Goal: Information Seeking & Learning: Learn about a topic

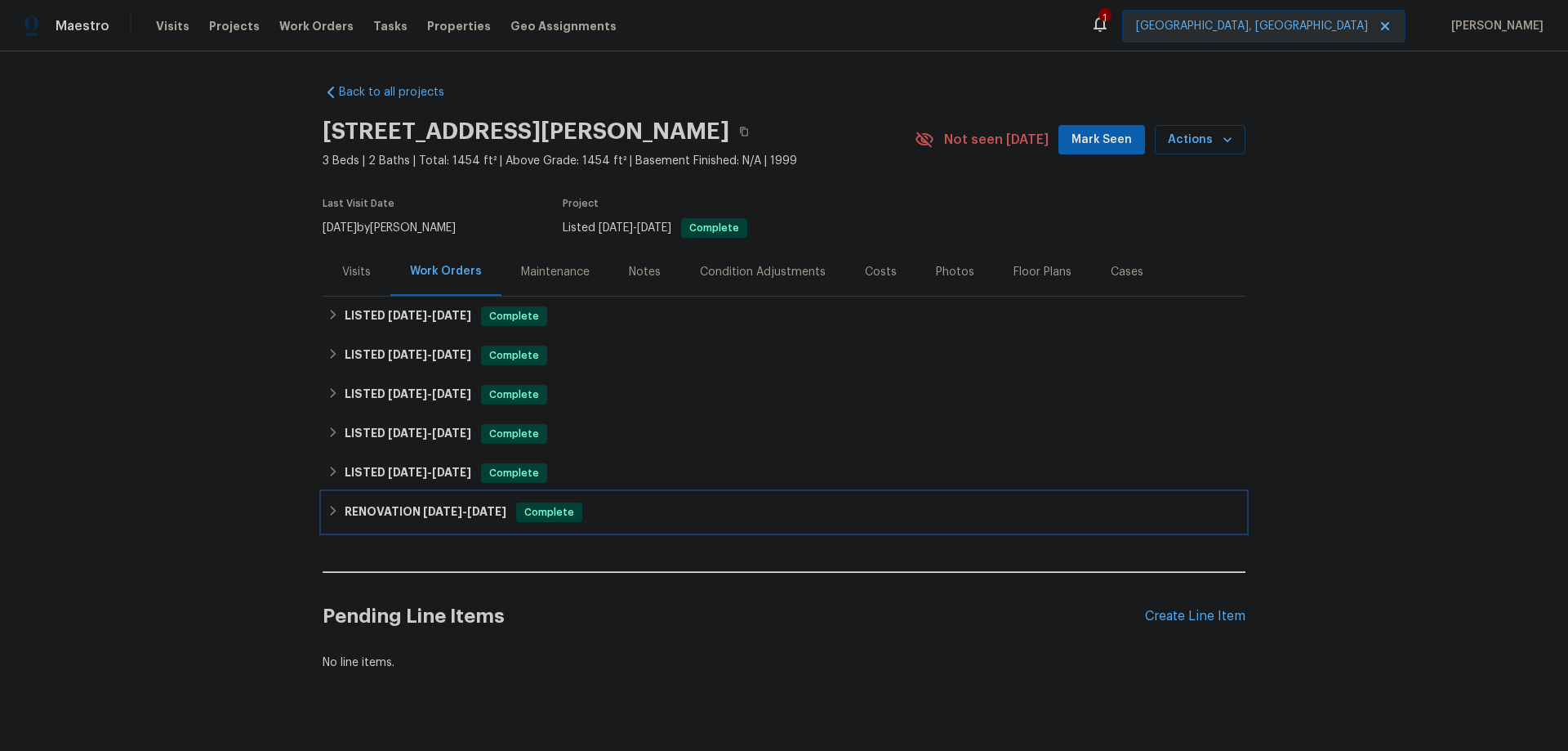
click at [384, 514] on h6 "RENOVATION [DATE] - [DATE]" at bounding box center [425, 512] width 162 height 19
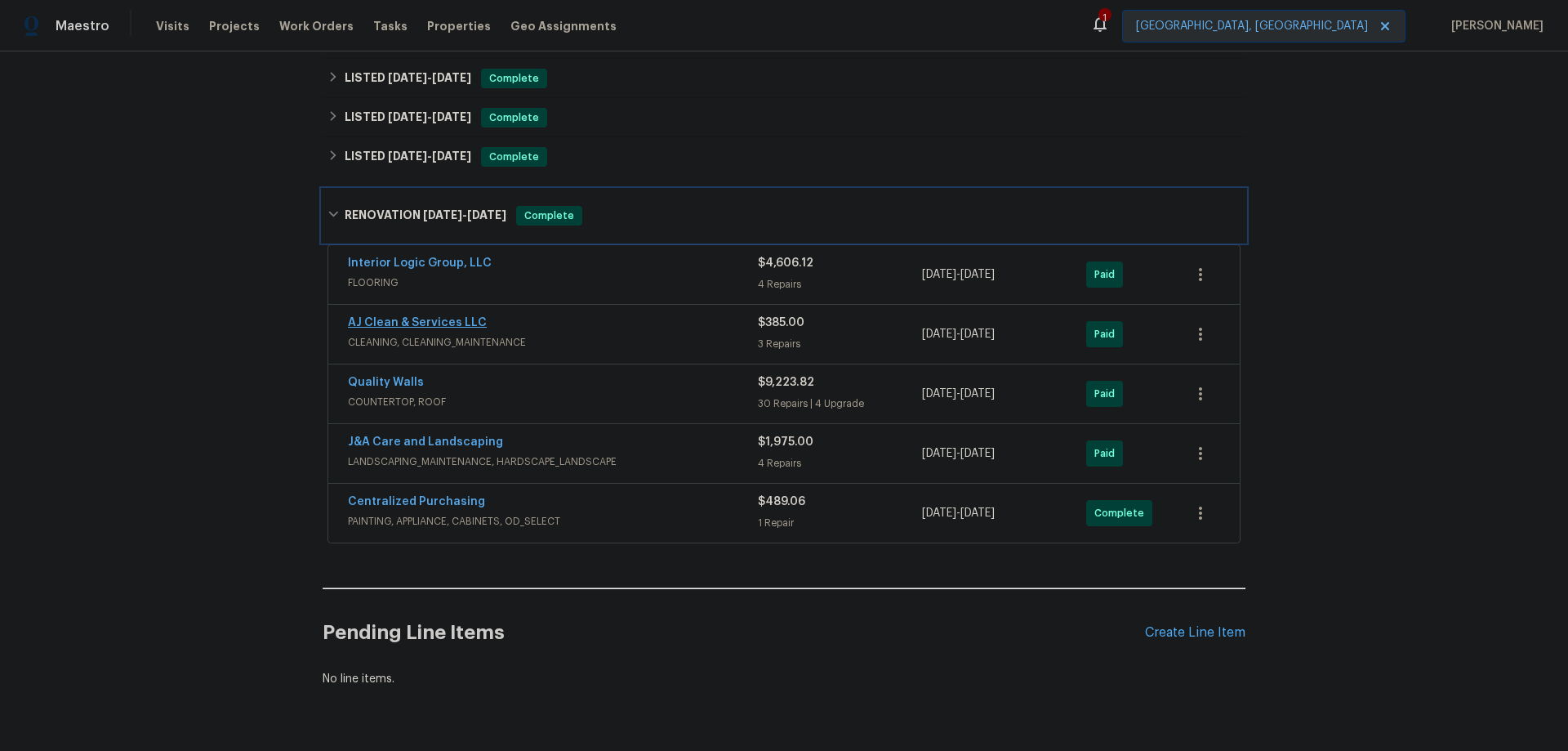
scroll to position [327, 0]
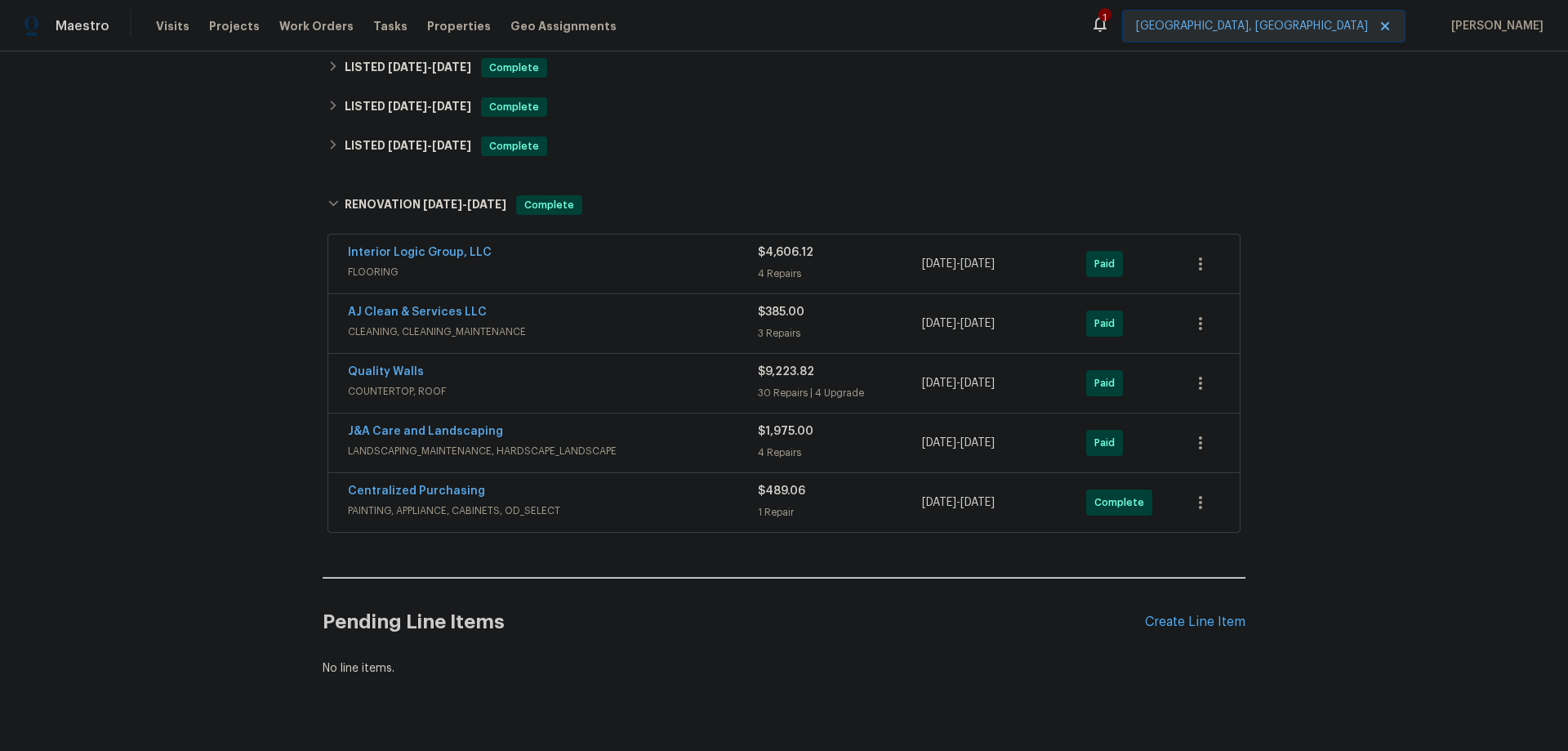
click at [509, 377] on div "Quality Walls" at bounding box center [552, 373] width 410 height 19
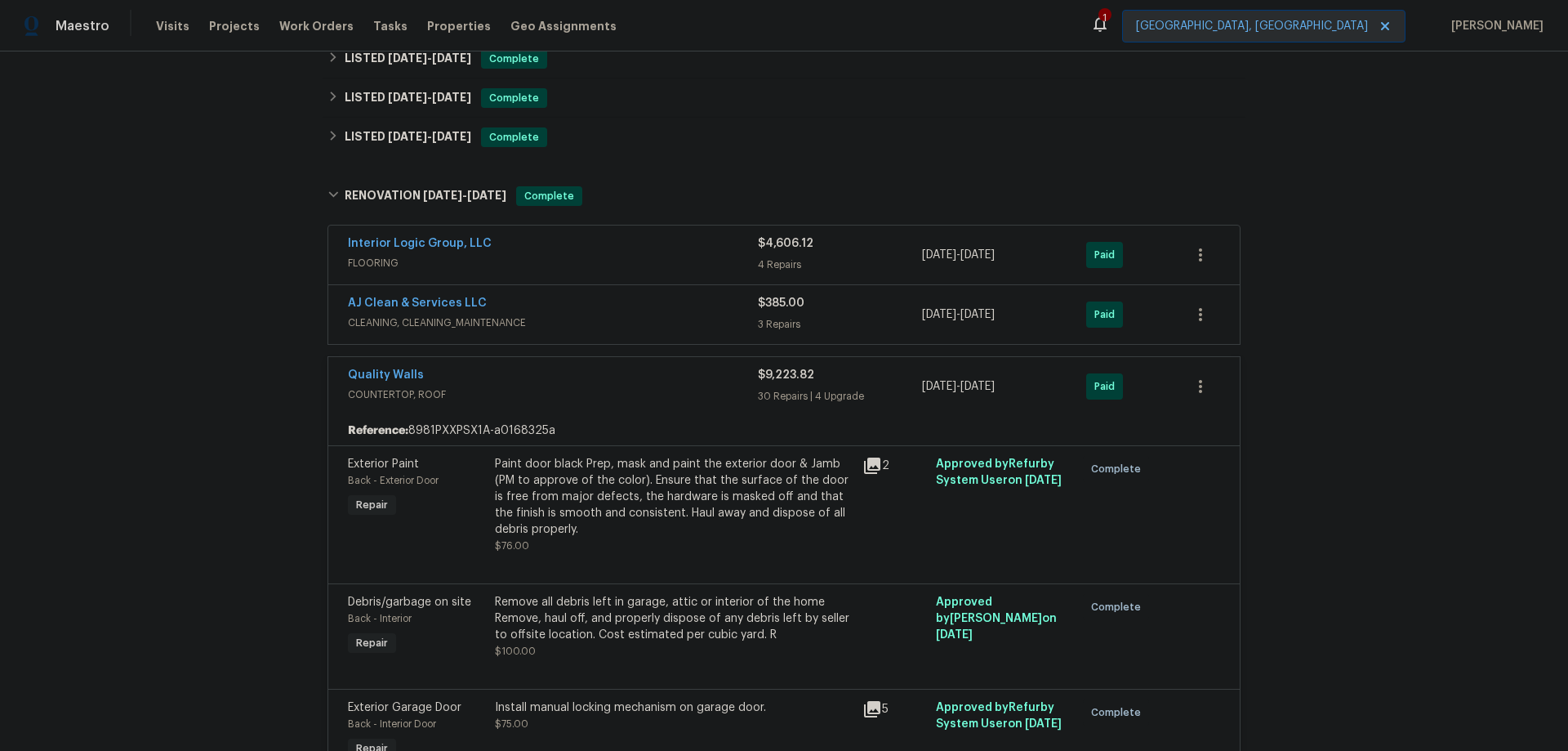
scroll to position [1297, 0]
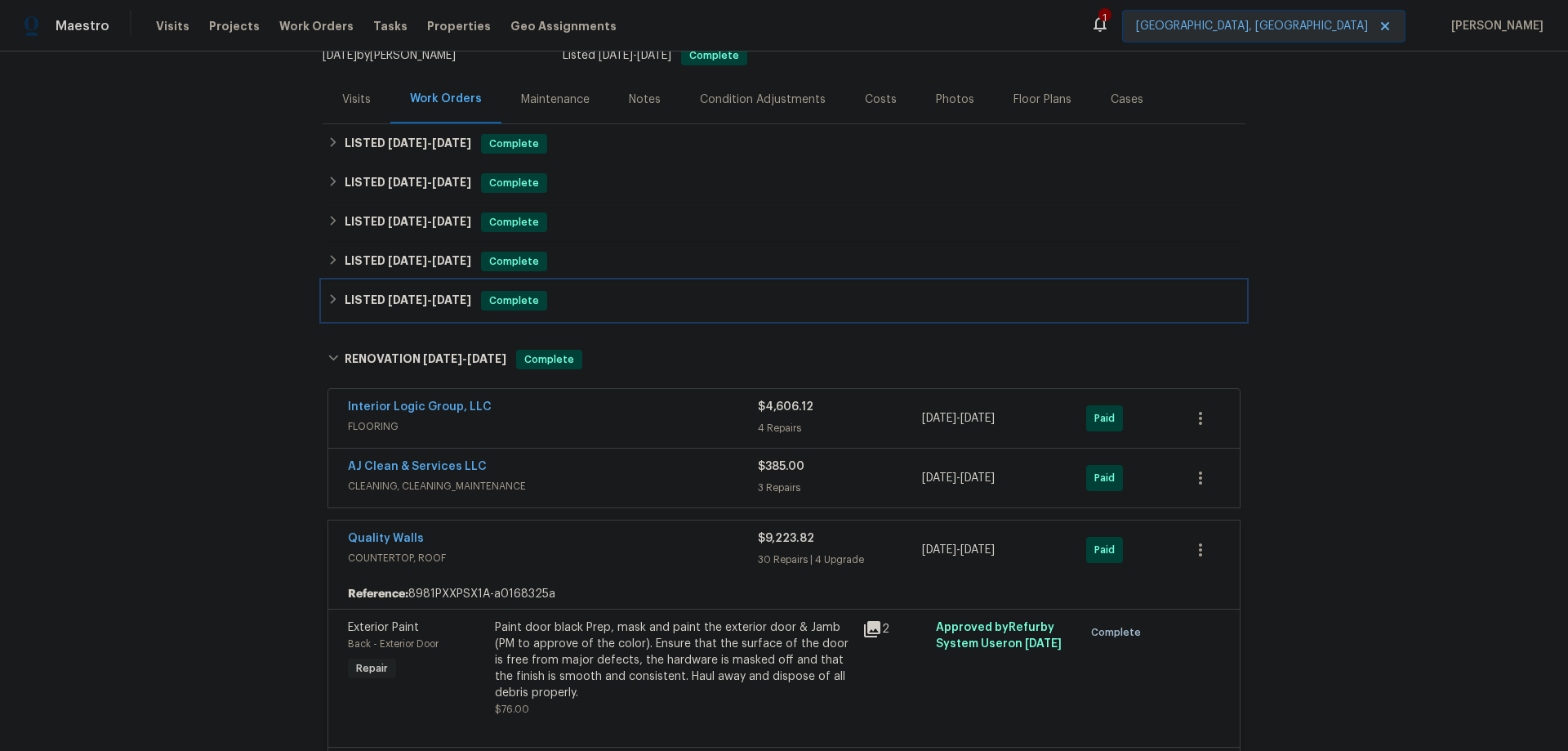
click at [373, 301] on h6 "LISTED [DATE] - [DATE]" at bounding box center [408, 300] width 127 height 19
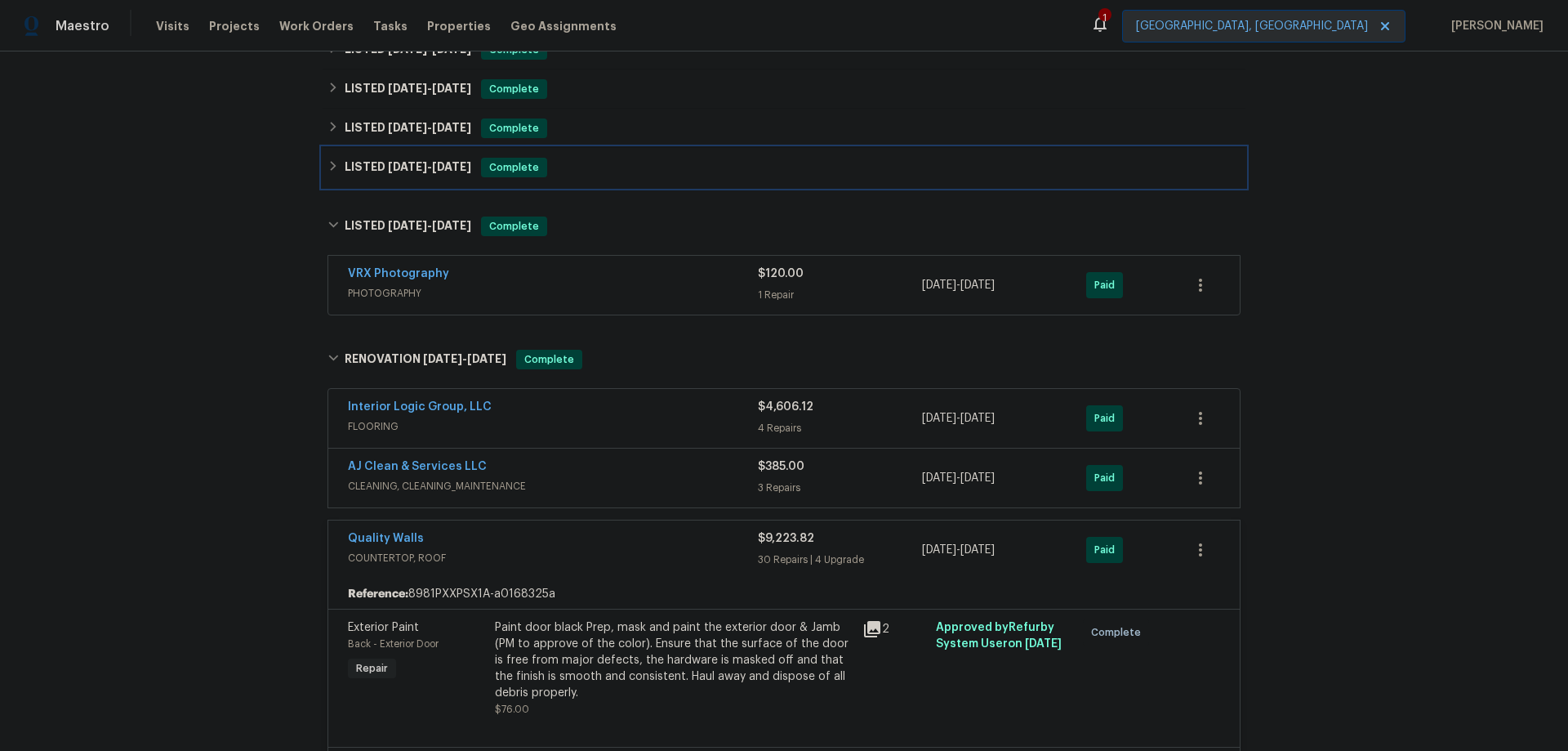
click at [400, 172] on span "[DATE]" at bounding box center [407, 167] width 39 height 12
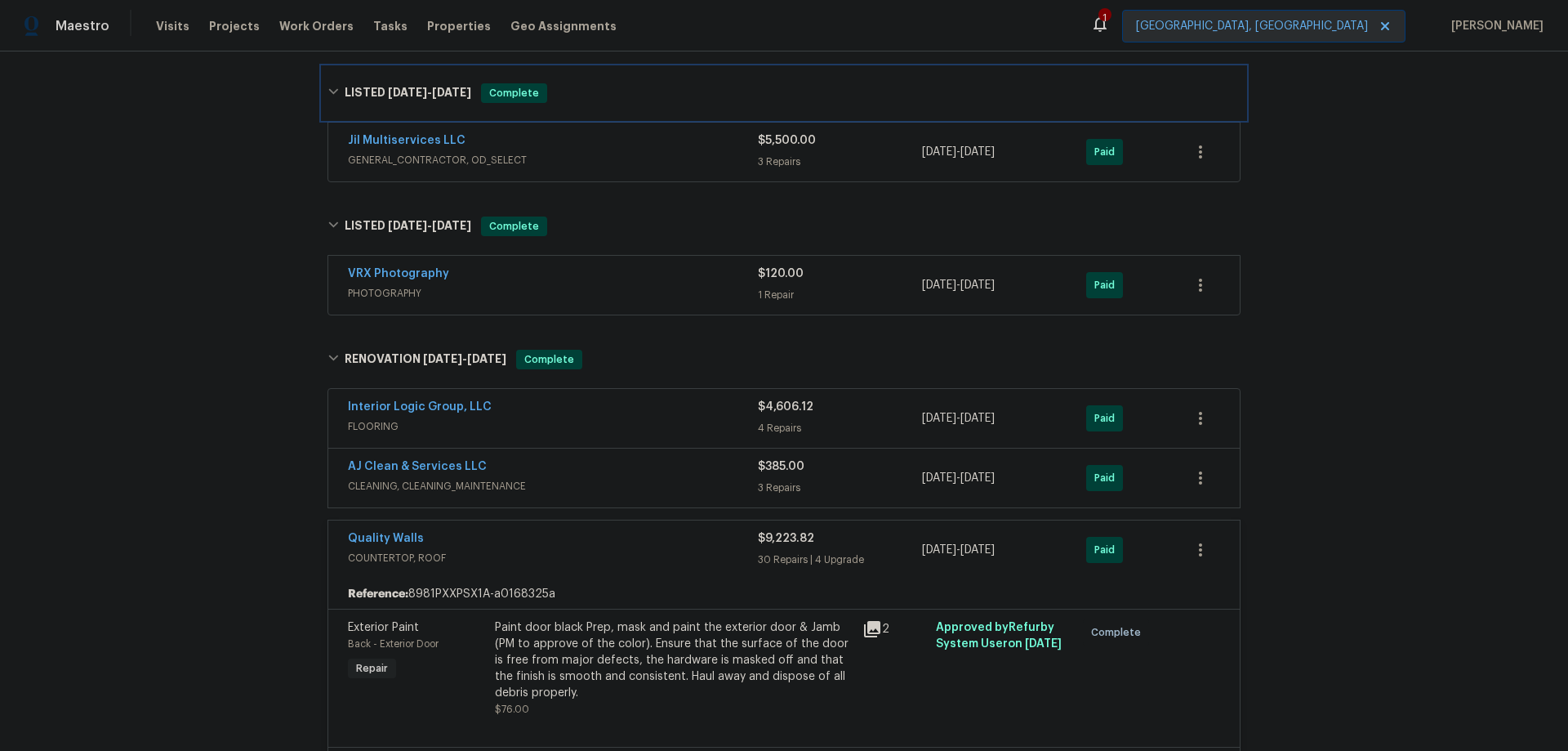
scroll to position [197, 0]
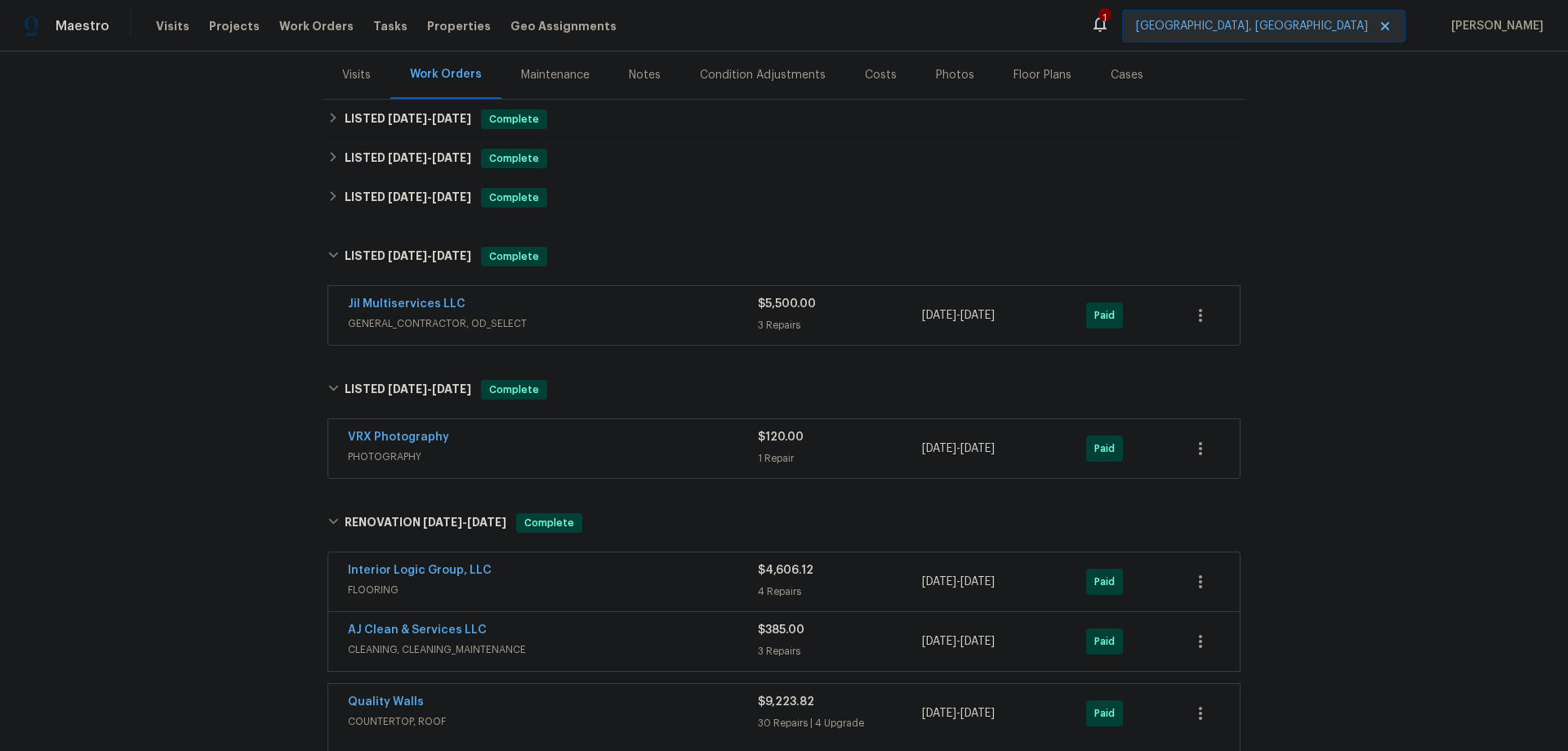
click at [491, 305] on div "Jil Multiservices LLC" at bounding box center [552, 305] width 410 height 19
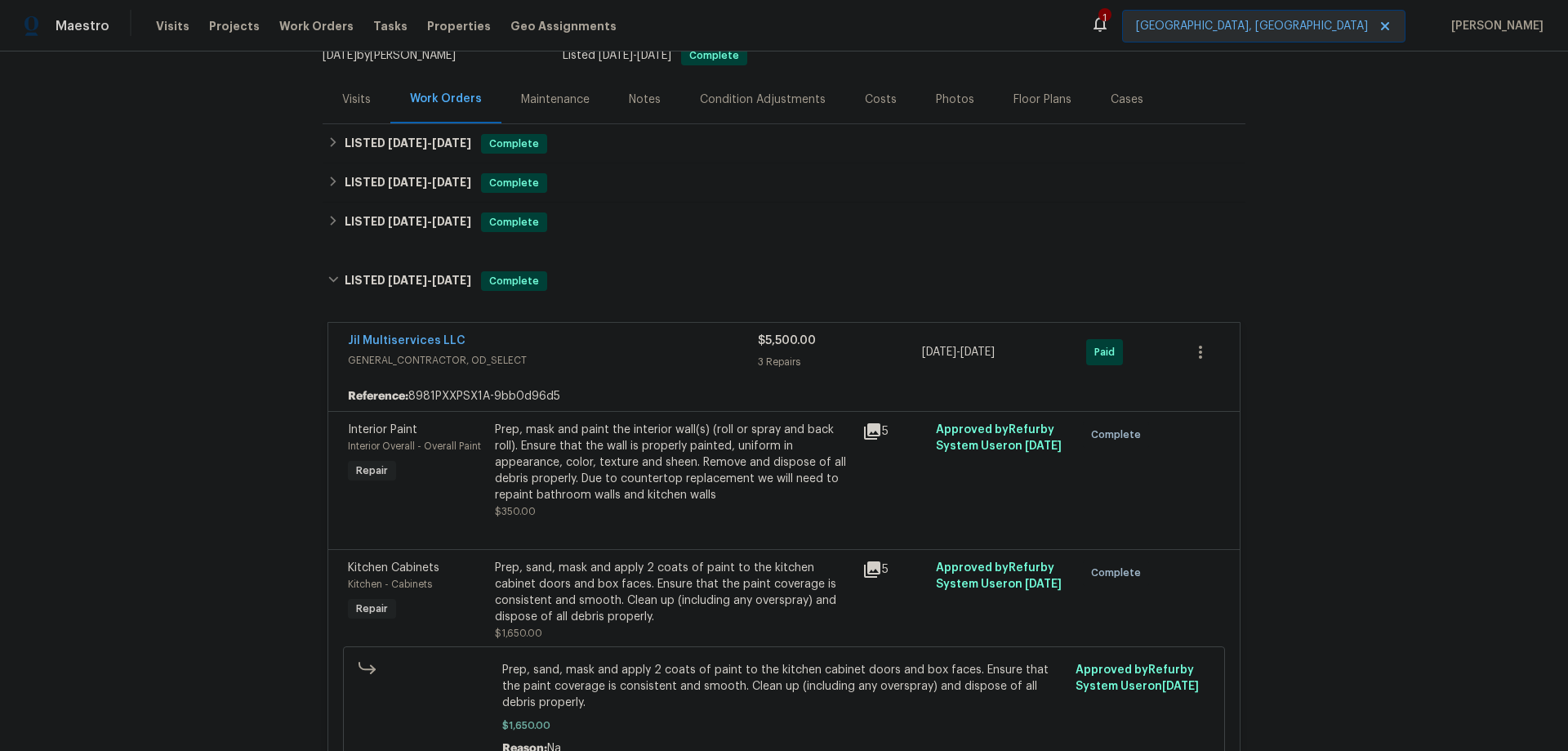
scroll to position [159, 0]
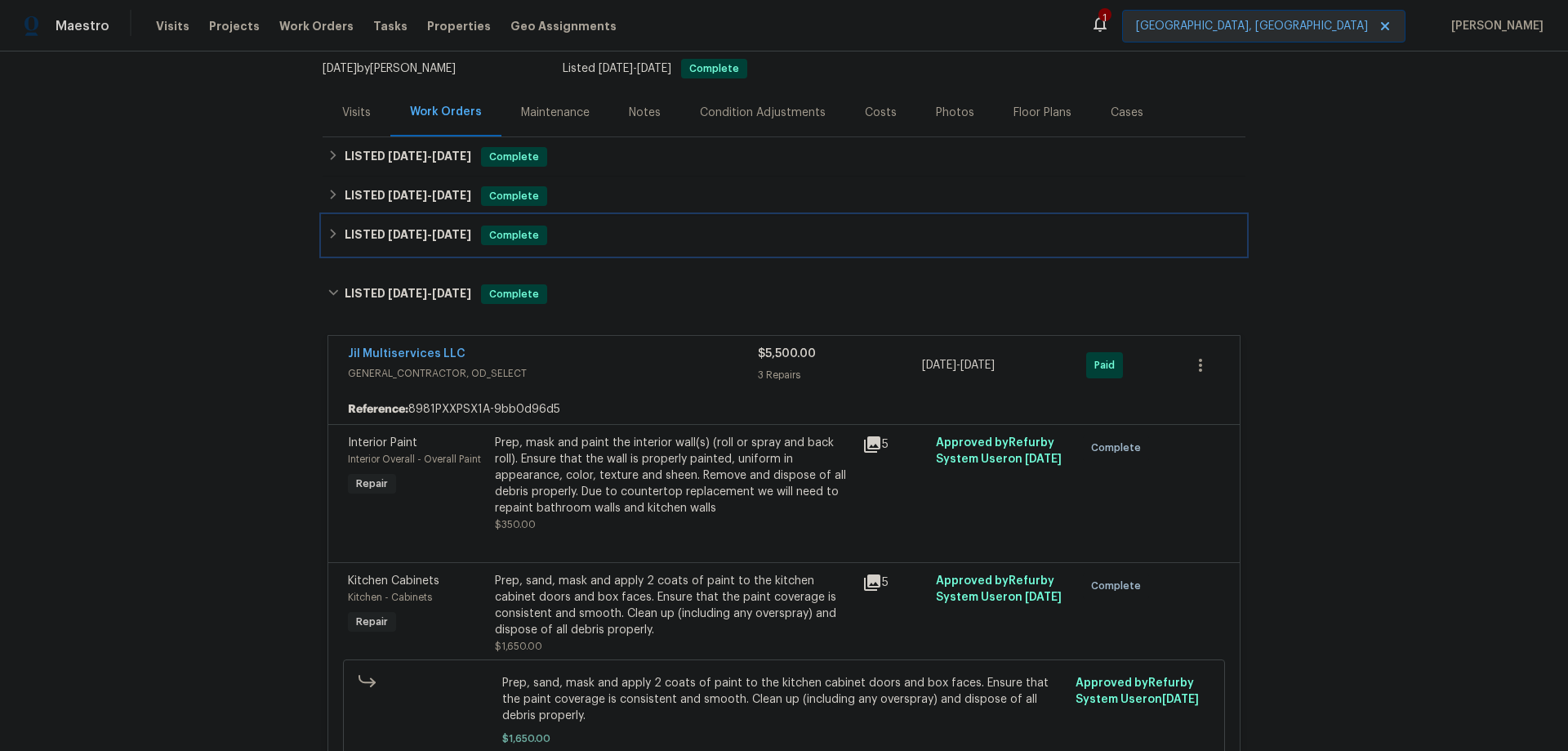
click at [425, 240] on span "[DATE] - [DATE]" at bounding box center [429, 234] width 83 height 12
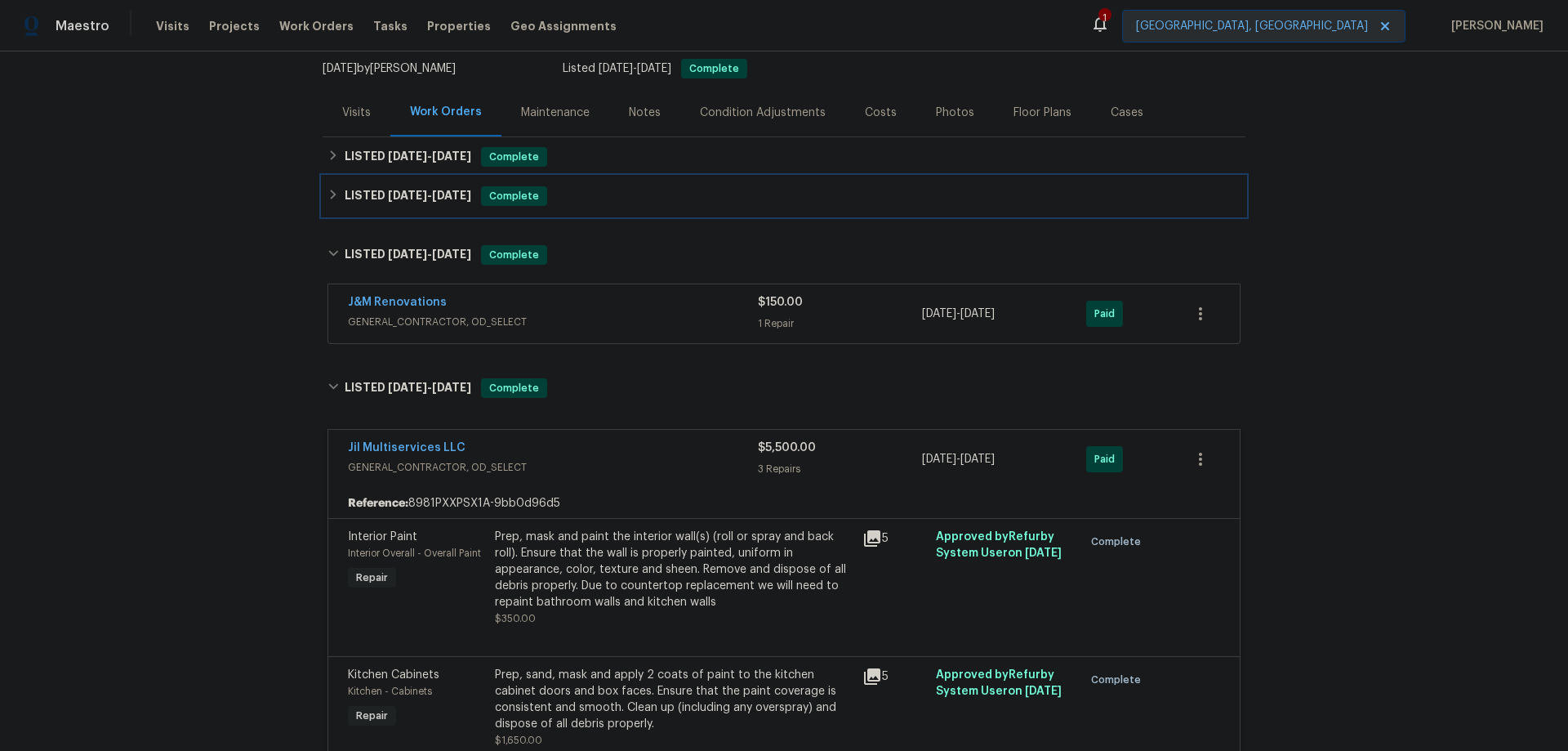
click at [409, 189] on h6 "LISTED [DATE] - [DATE]" at bounding box center [408, 196] width 127 height 19
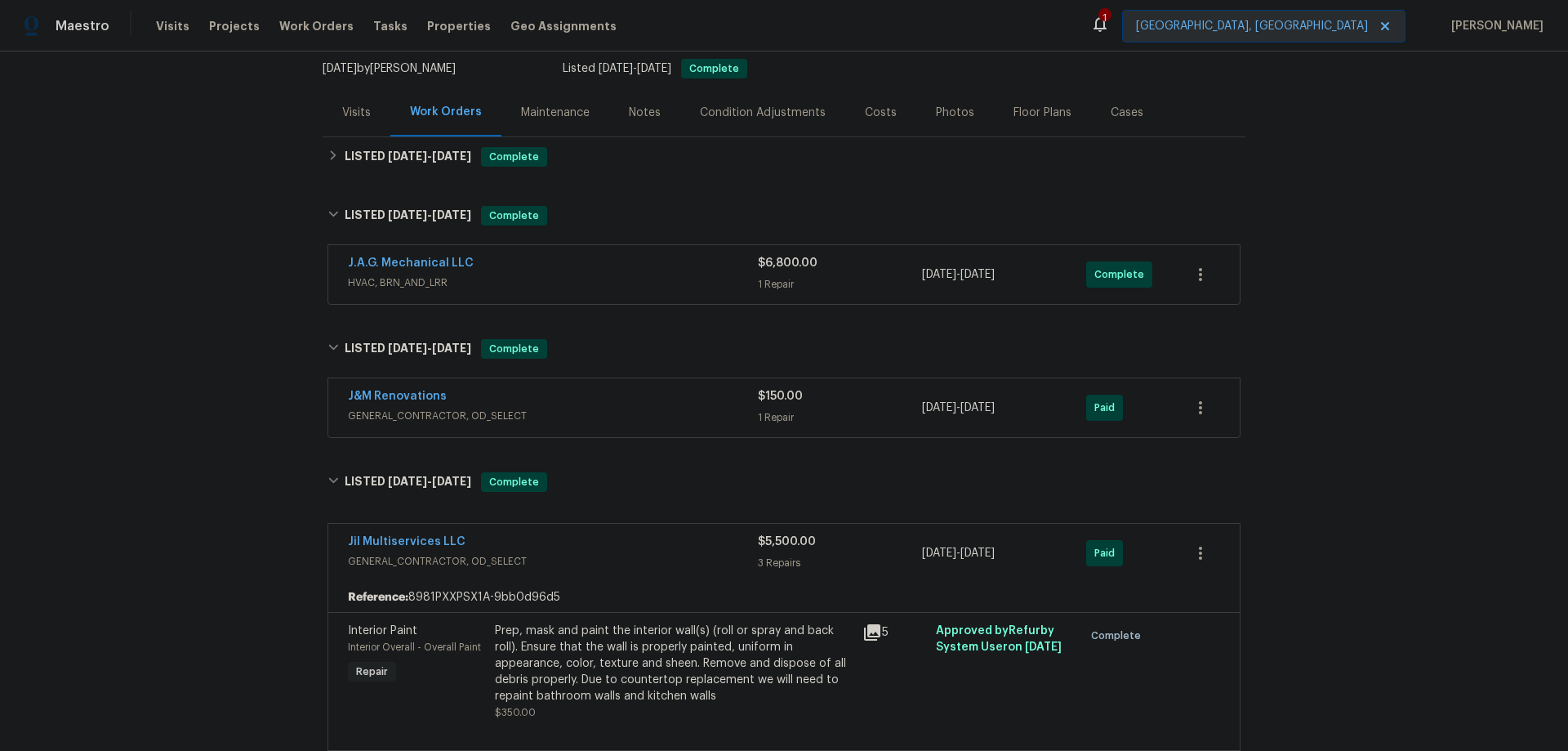
click at [527, 272] on div "J.A.G. Mechanical LLC" at bounding box center [552, 265] width 410 height 19
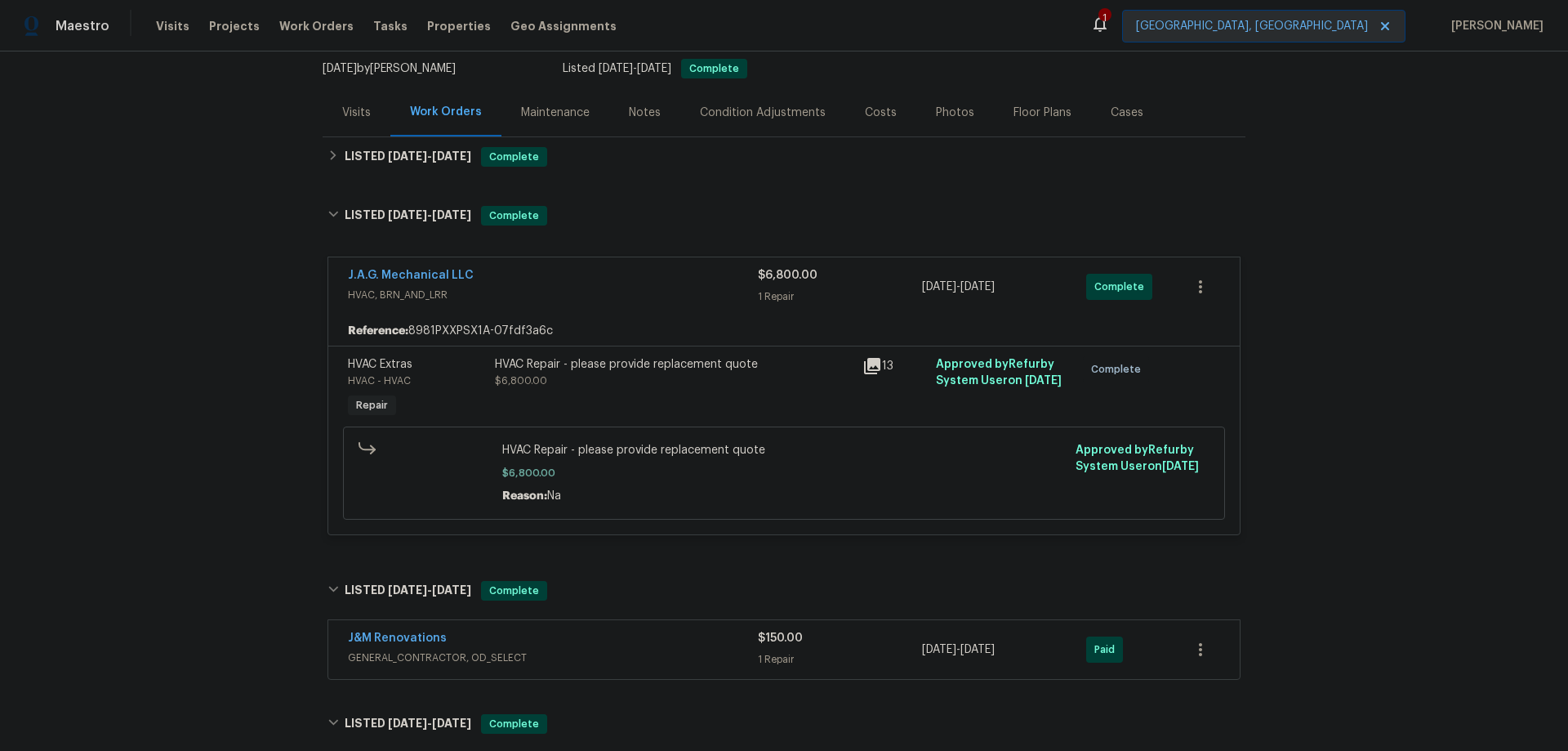
click at [862, 360] on icon at bounding box center [872, 365] width 19 height 19
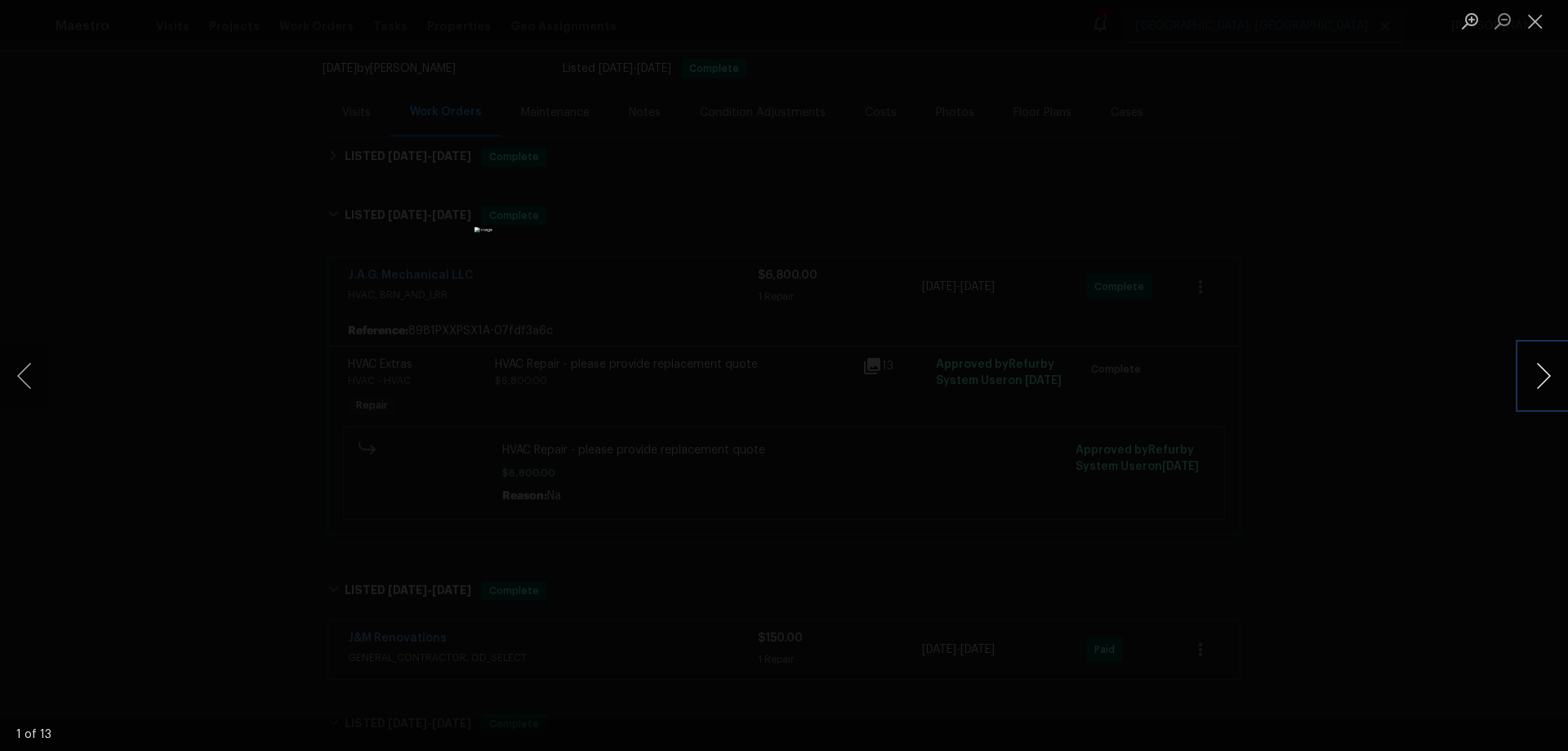
click at [1543, 378] on button "Next image" at bounding box center [1543, 376] width 49 height 65
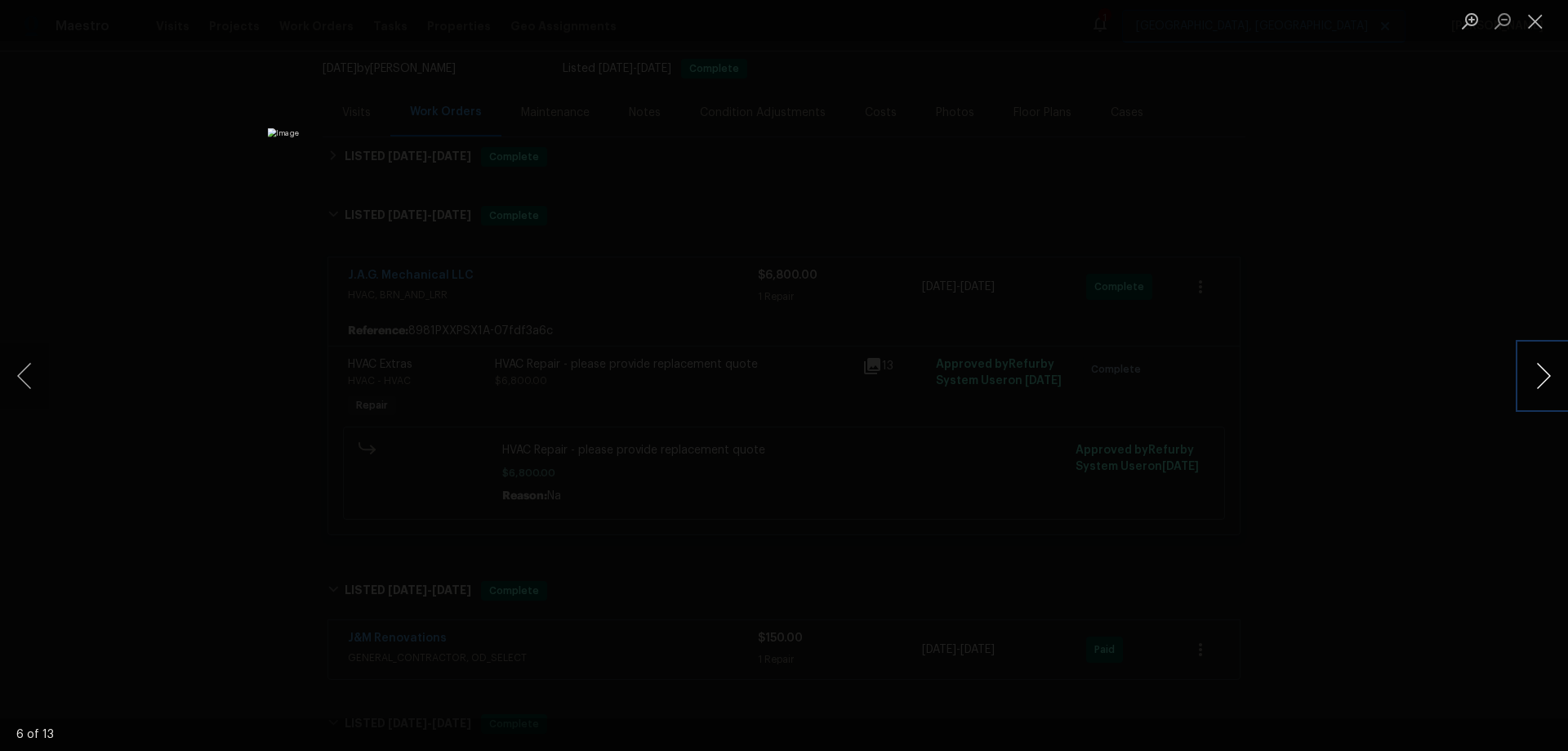
click at [1543, 377] on button "Next image" at bounding box center [1543, 376] width 49 height 65
click at [1417, 284] on div "Lightbox" at bounding box center [784, 375] width 1568 height 751
click at [1249, 266] on div "Lightbox" at bounding box center [784, 375] width 1568 height 751
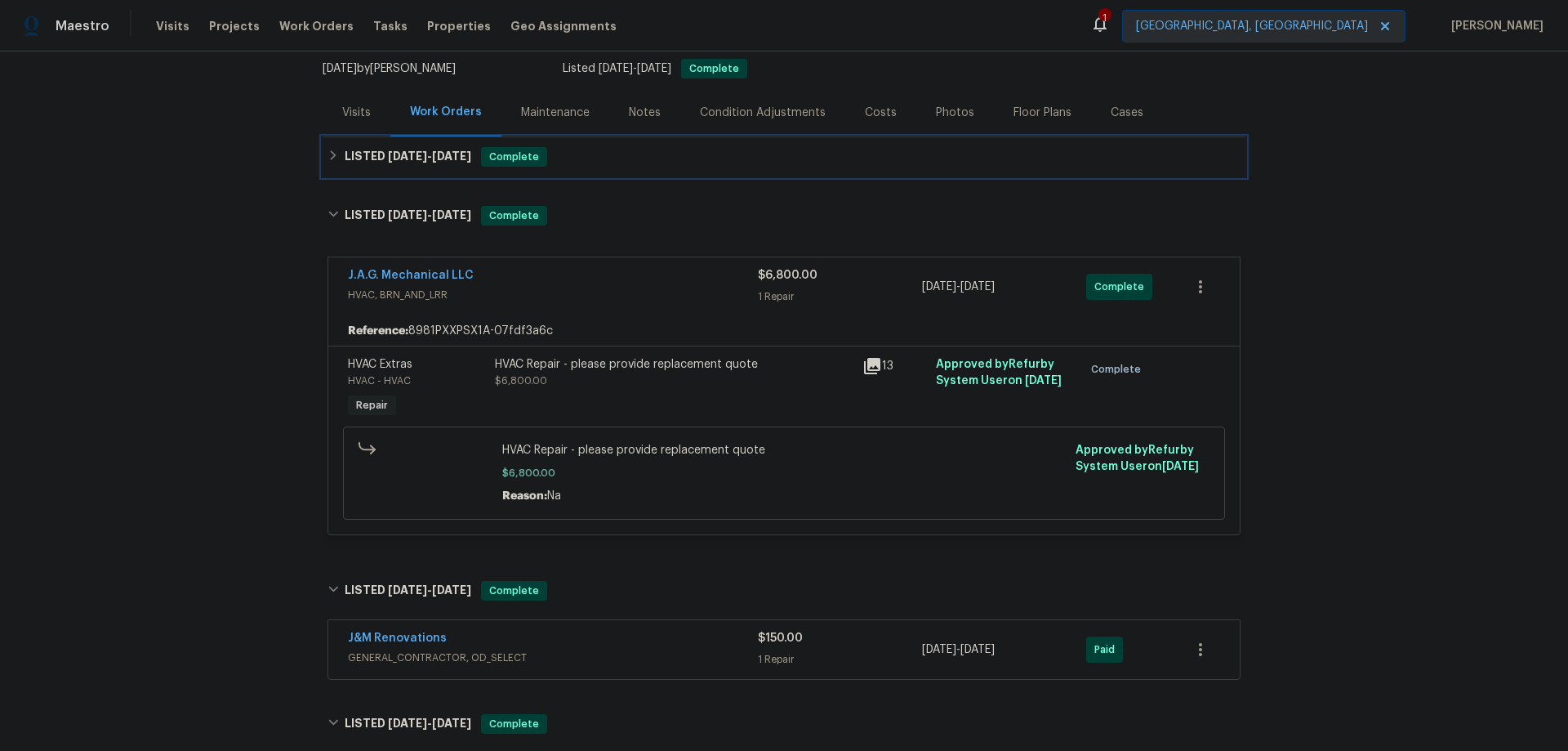
click at [456, 158] on span "[DATE]" at bounding box center [451, 156] width 39 height 12
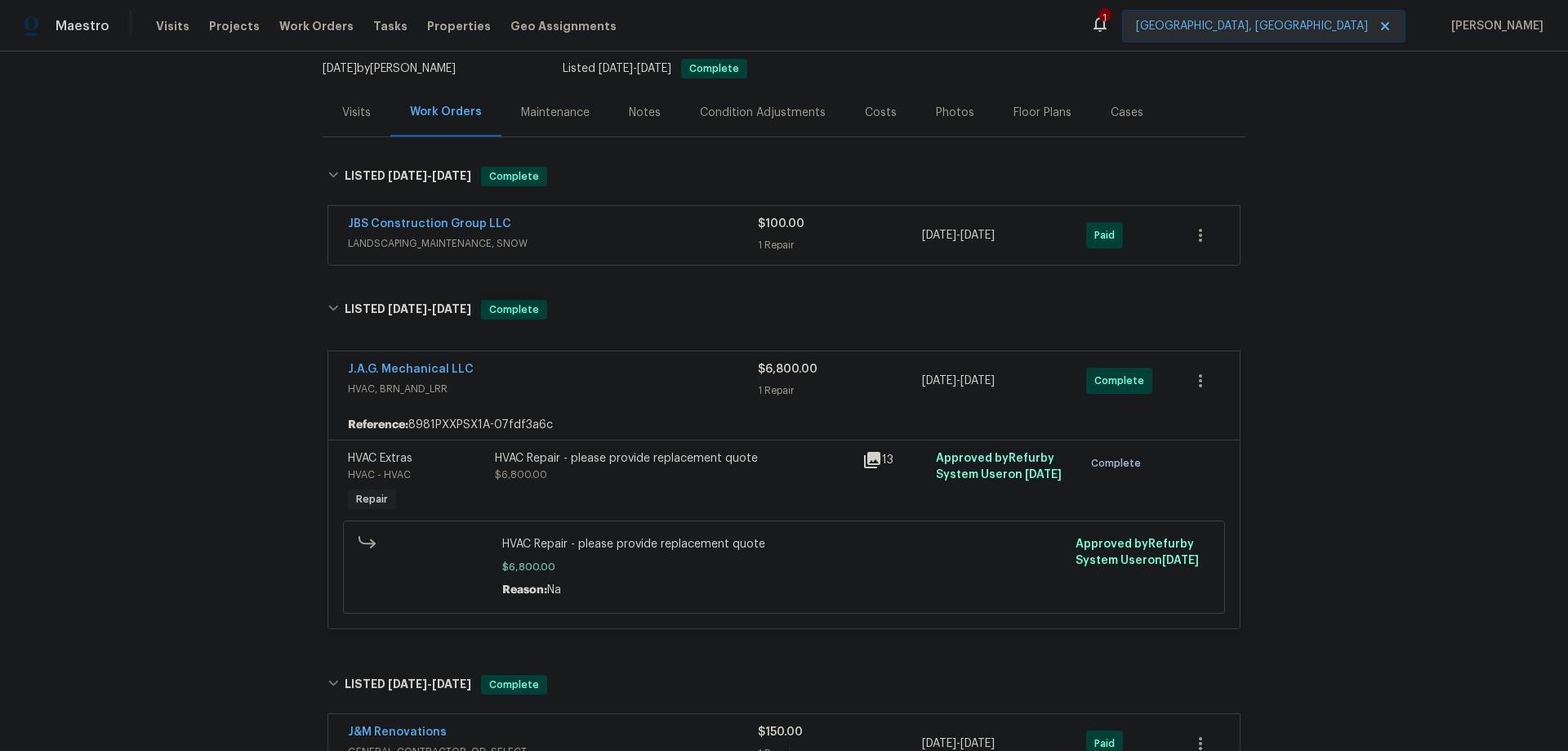
drag, startPoint x: 615, startPoint y: 373, endPoint x: 608, endPoint y: 492, distance: 119.2
click at [608, 492] on div "HVAC Repair - please provide replacement quote $6,800.00" at bounding box center [673, 482] width 367 height 75
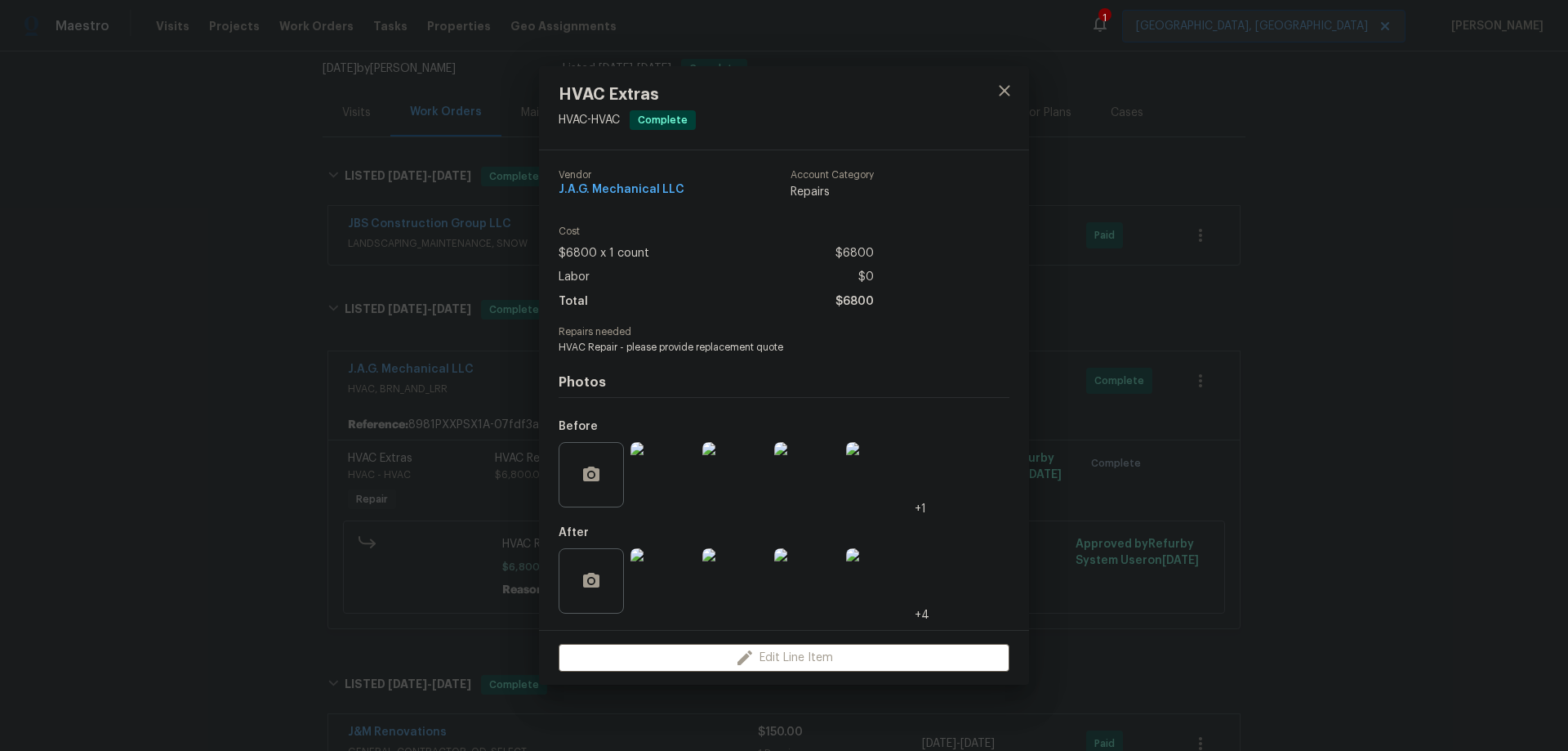
click at [1329, 204] on div "HVAC Extras HVAC - HVAC Complete Vendor J.A.G. Mechanical LLC Account Category …" at bounding box center [784, 375] width 1568 height 751
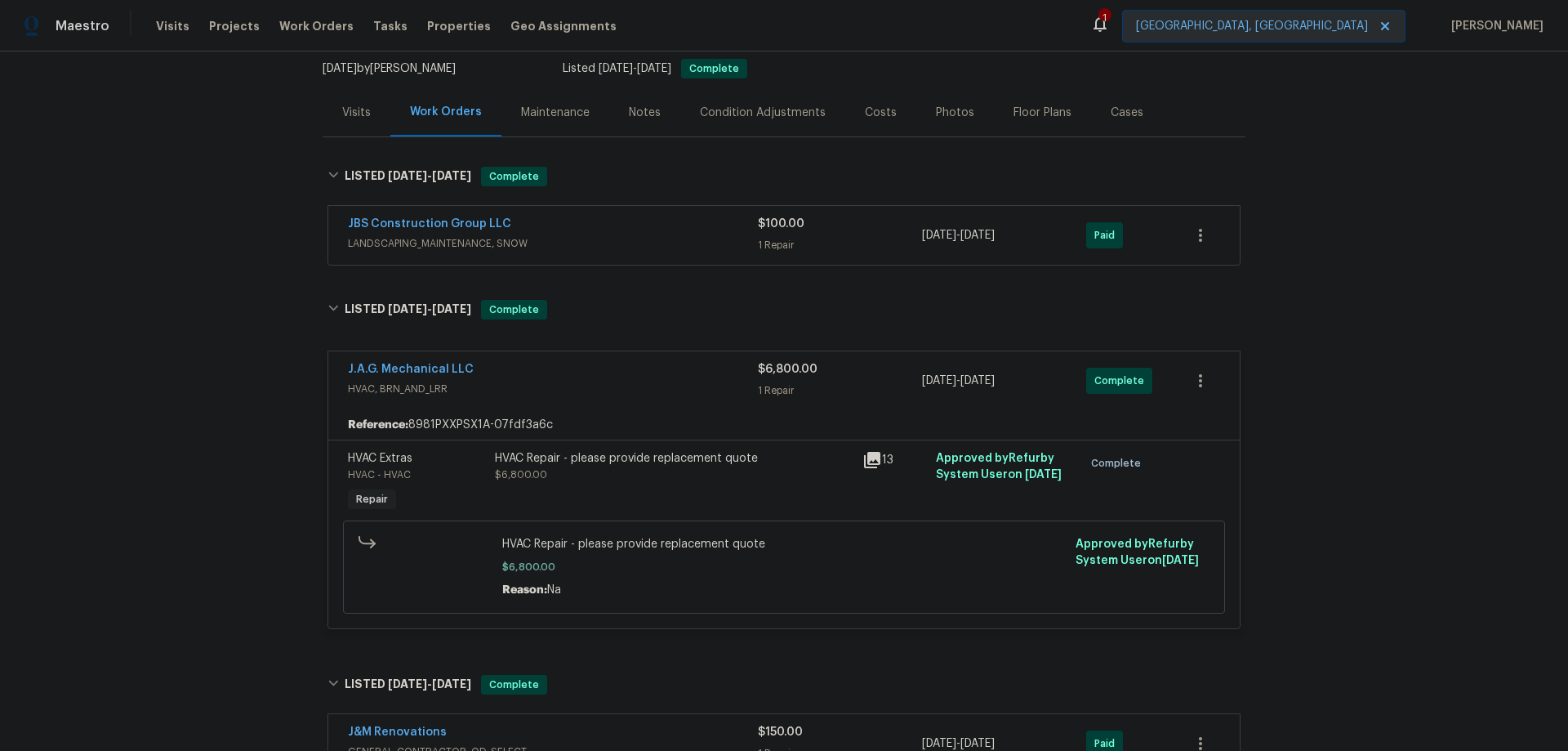
drag, startPoint x: 587, startPoint y: 470, endPoint x: 475, endPoint y: 383, distance: 141.8
drag, startPoint x: 475, startPoint y: 383, endPoint x: 1253, endPoint y: 428, distance: 779.3
click at [1253, 428] on div "Back to all projects [STREET_ADDRESS][PERSON_NAME] 3 Beds | 2 Baths | Total: 14…" at bounding box center [784, 401] width 1568 height 699
click at [1191, 377] on icon "button" at bounding box center [1201, 381] width 19 height 19
drag, startPoint x: 1252, startPoint y: 432, endPoint x: 1265, endPoint y: 438, distance: 14.3
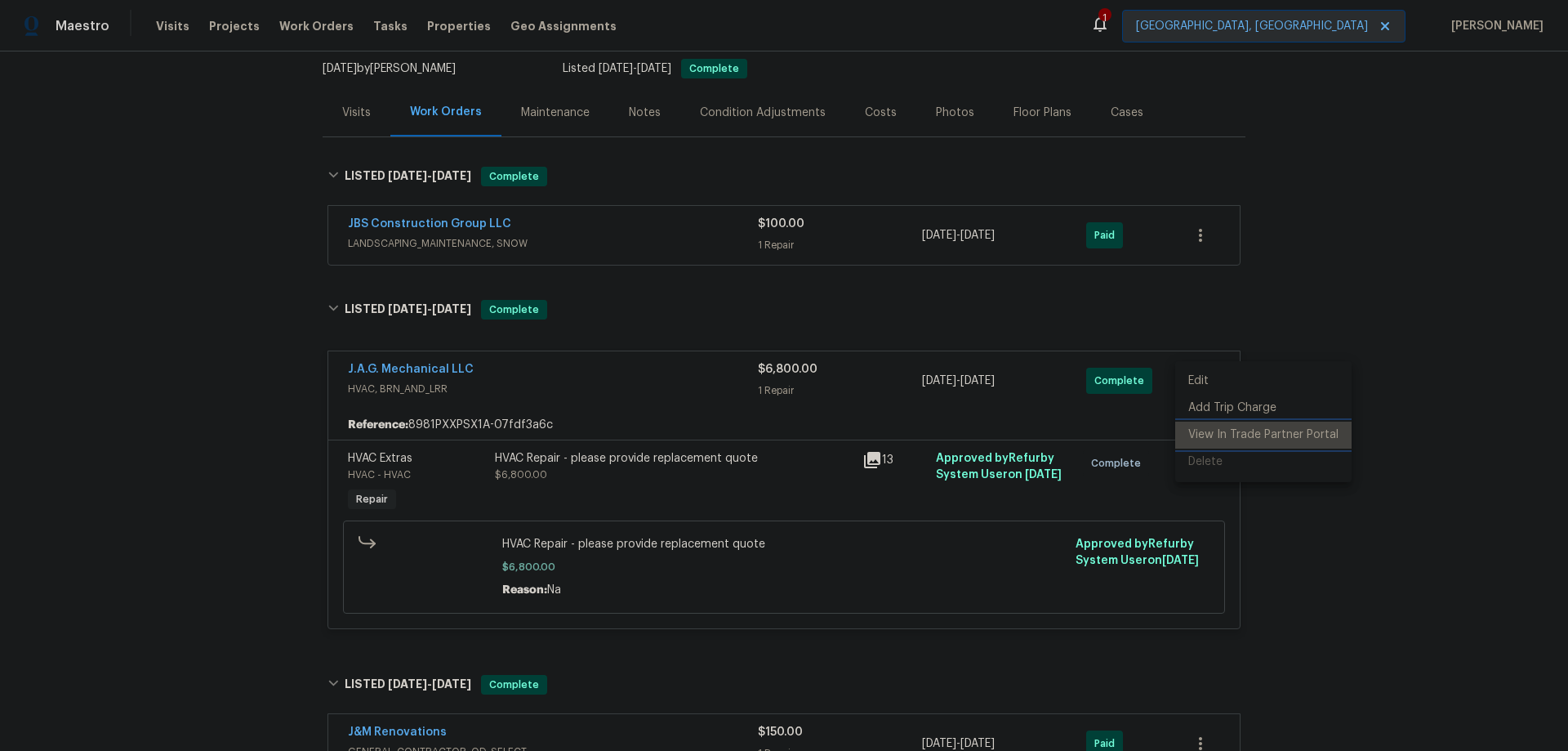
click at [1265, 438] on li "View In Trade Partner Portal" at bounding box center [1263, 434] width 176 height 27
click at [1376, 161] on div at bounding box center [784, 375] width 1568 height 751
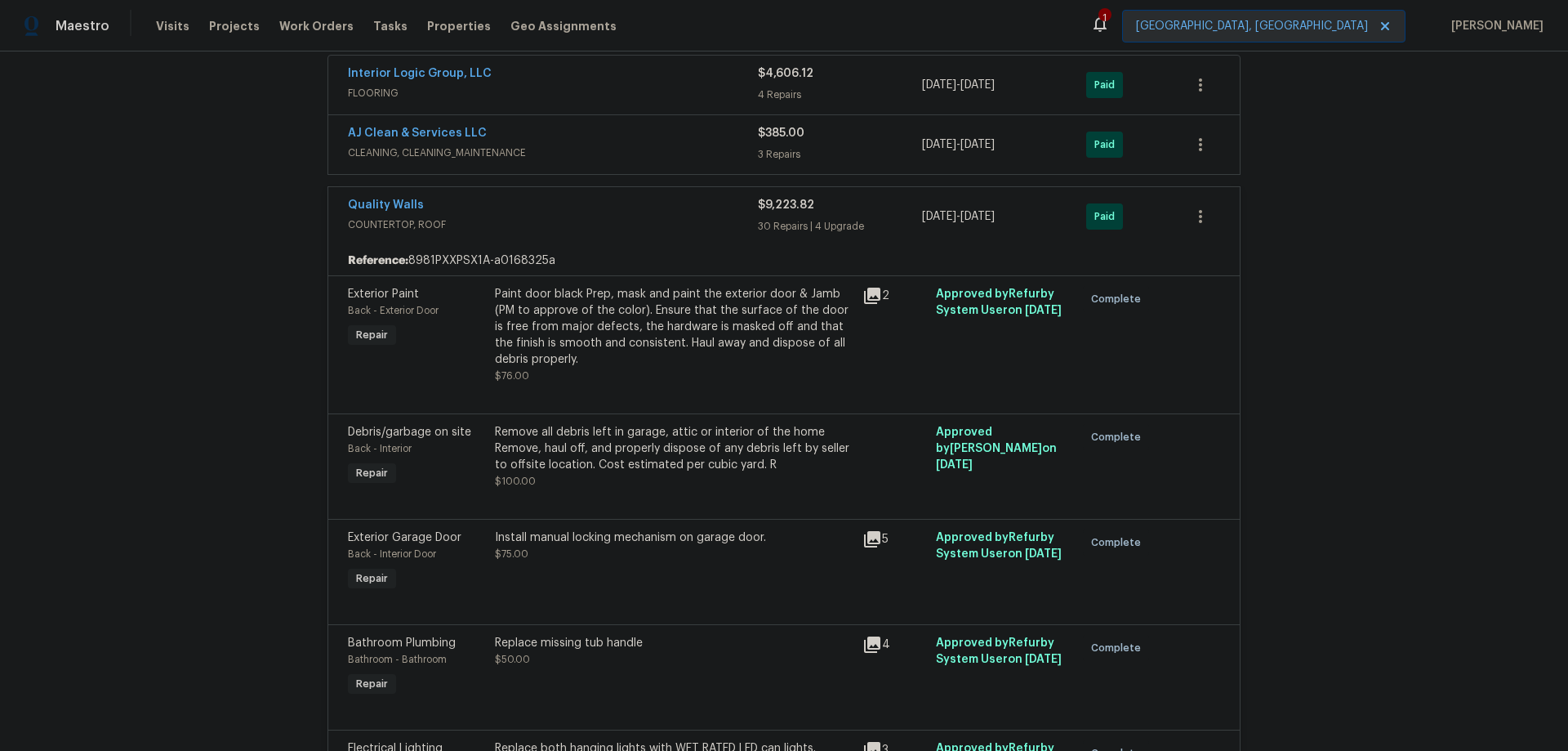
scroll to position [1712, 0]
